Goal: Information Seeking & Learning: Find specific fact

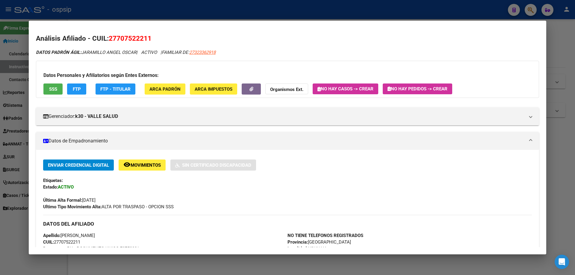
scroll to position [180, 0]
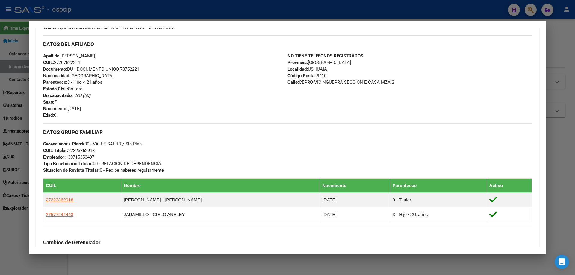
click at [181, 13] on div at bounding box center [287, 137] width 575 height 275
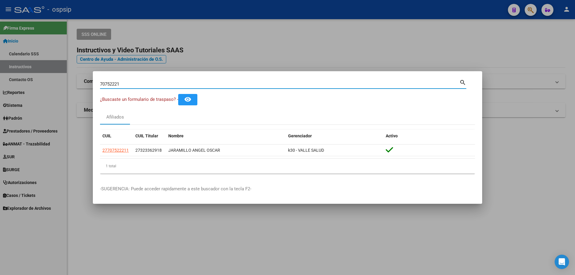
drag, startPoint x: 122, startPoint y: 85, endPoint x: 0, endPoint y: 112, distance: 124.6
click at [0, 115] on div "70752221 Buscar (apellido, dni, cuil, nro traspaso, cuit, obra social) search ¿…" at bounding box center [287, 137] width 575 height 275
type input "32336291"
click at [116, 84] on input "32336291" at bounding box center [279, 83] width 359 height 5
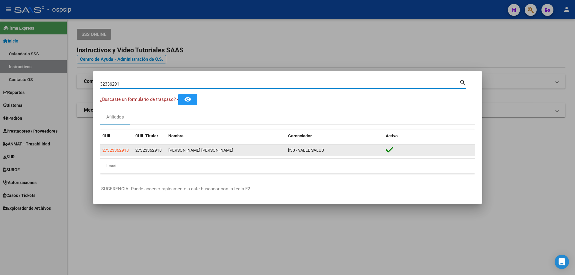
click at [118, 152] on span "27323362918" at bounding box center [115, 150] width 26 height 5
type textarea "27323362918"
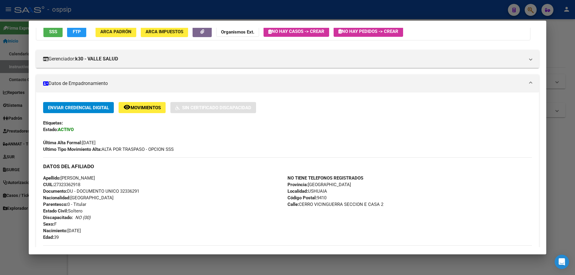
scroll to position [57, 0]
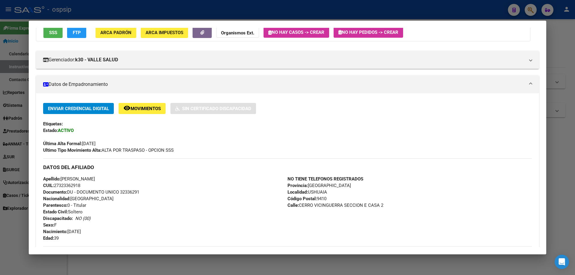
click at [148, 110] on span "Movimientos" at bounding box center [146, 108] width 30 height 5
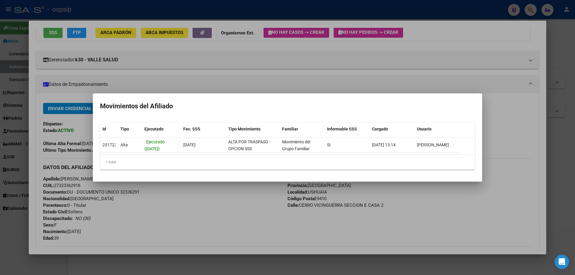
click at [190, 8] on div at bounding box center [287, 137] width 575 height 275
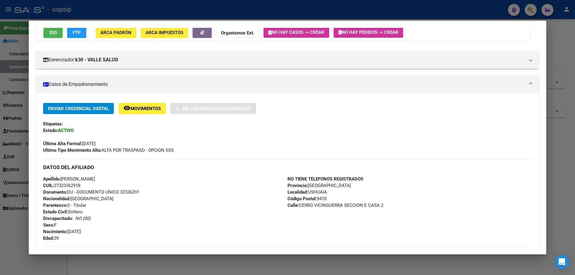
click at [190, 8] on div at bounding box center [287, 137] width 575 height 275
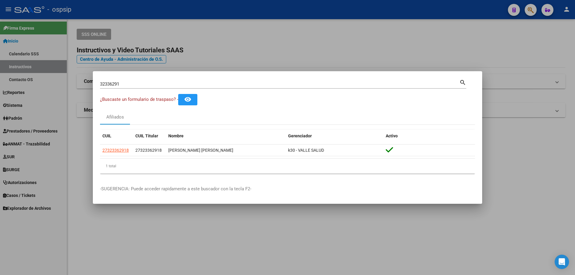
drag, startPoint x: 145, startPoint y: 91, endPoint x: 141, endPoint y: 87, distance: 5.7
click at [141, 87] on div "32336291 Buscar (apellido, dni, [PERSON_NAME], [PERSON_NAME], cuit, obra social…" at bounding box center [283, 86] width 366 height 16
drag, startPoint x: 141, startPoint y: 86, endPoint x: 0, endPoint y: 78, distance: 141.3
click at [0, 78] on div "32336291 Buscar (apellido, dni, cuil, nro traspaso, cuit, obra social) search ¿…" at bounding box center [287, 137] width 575 height 275
paste input "70237700"
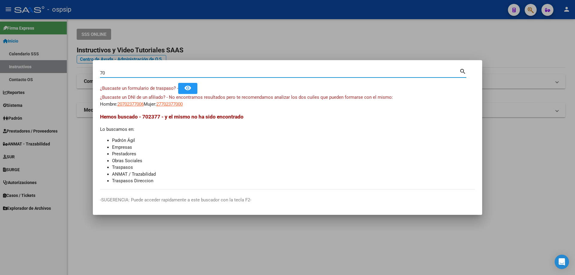
type input "7"
type input "22741707"
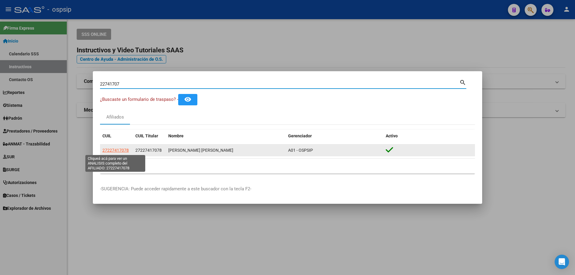
click at [117, 149] on span "27227417078" at bounding box center [115, 150] width 26 height 5
type textarea "27227417078"
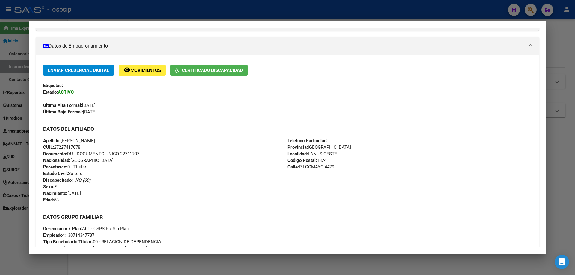
scroll to position [71, 0]
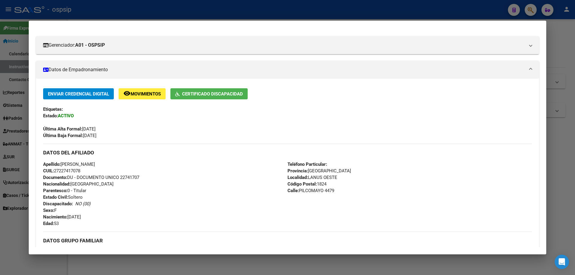
click at [128, 177] on span "Documento: DU - DOCUMENTO UNICO 22741707" at bounding box center [91, 177] width 96 height 5
copy span "22741707"
click at [54, 14] on div at bounding box center [287, 137] width 575 height 275
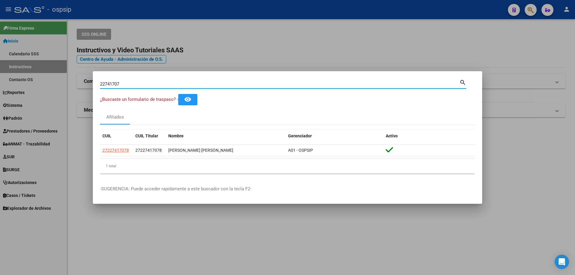
drag, startPoint x: 142, startPoint y: 84, endPoint x: 0, endPoint y: 72, distance: 142.8
click at [0, 72] on div "22741707 Buscar (apellido, dni, cuil, nro traspaso, cuit, obra social) search ¿…" at bounding box center [287, 137] width 575 height 275
type input "32096972"
click at [112, 83] on input "32096972" at bounding box center [279, 83] width 359 height 5
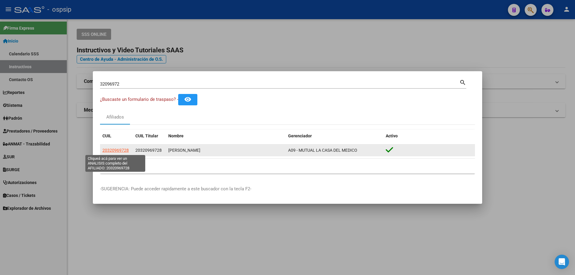
click at [118, 151] on span "20320969728" at bounding box center [115, 150] width 26 height 5
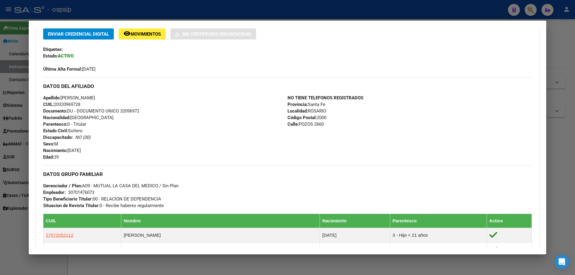
scroll to position [251, 0]
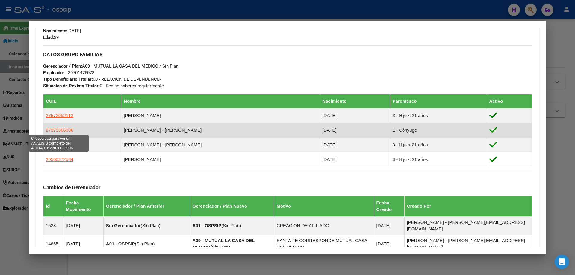
click at [57, 131] on span "27373366906" at bounding box center [60, 130] width 28 height 5
type textarea "27373366906"
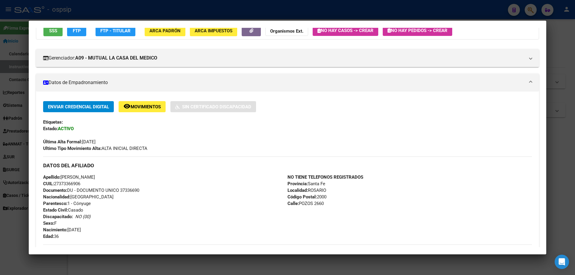
scroll to position [120, 0]
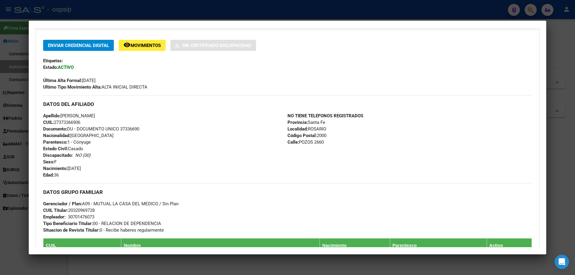
click at [130, 132] on span "Documento: DU - DOCUMENTO UNICO 37336690" at bounding box center [91, 128] width 96 height 5
click at [131, 129] on span "Documento: DU - DOCUMENTO UNICO 37336690" at bounding box center [91, 128] width 96 height 5
copy span "37336690"
